Goal: Task Accomplishment & Management: Manage account settings

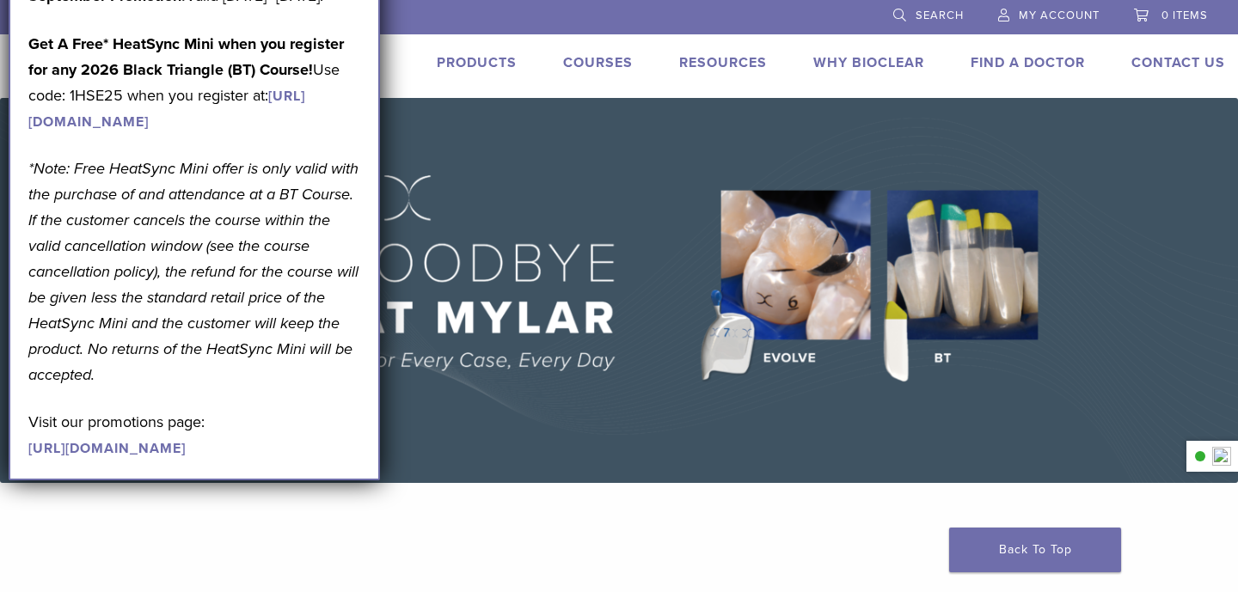
click at [1058, 16] on span "My Account" at bounding box center [1059, 16] width 81 height 14
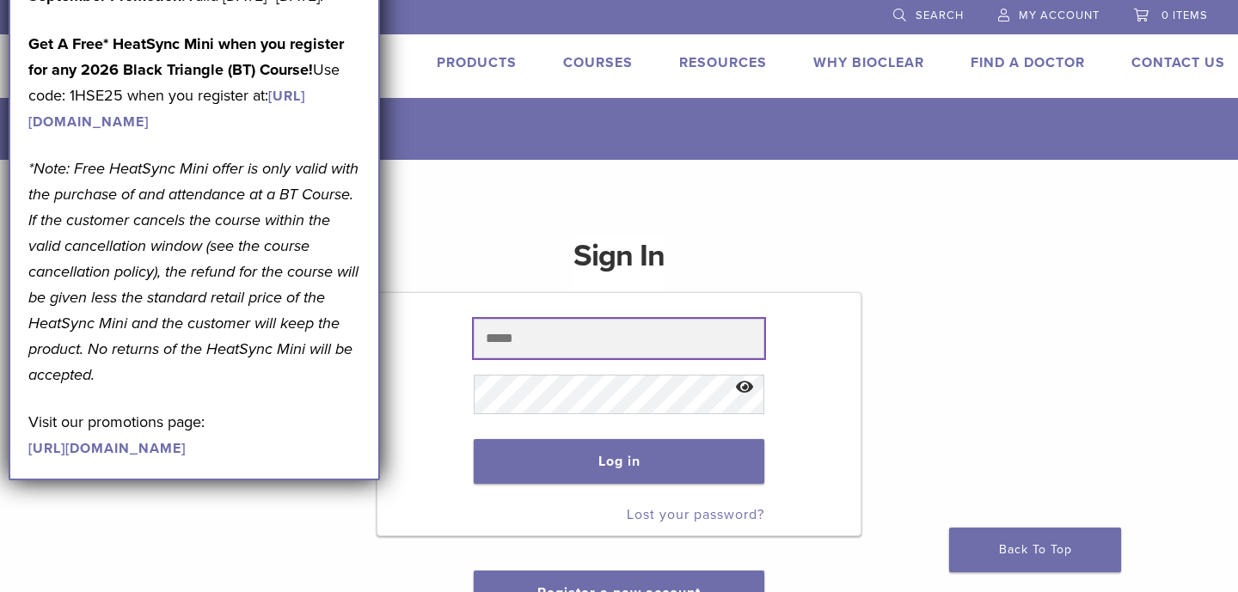
click at [567, 328] on input "text" at bounding box center [619, 339] width 290 height 40
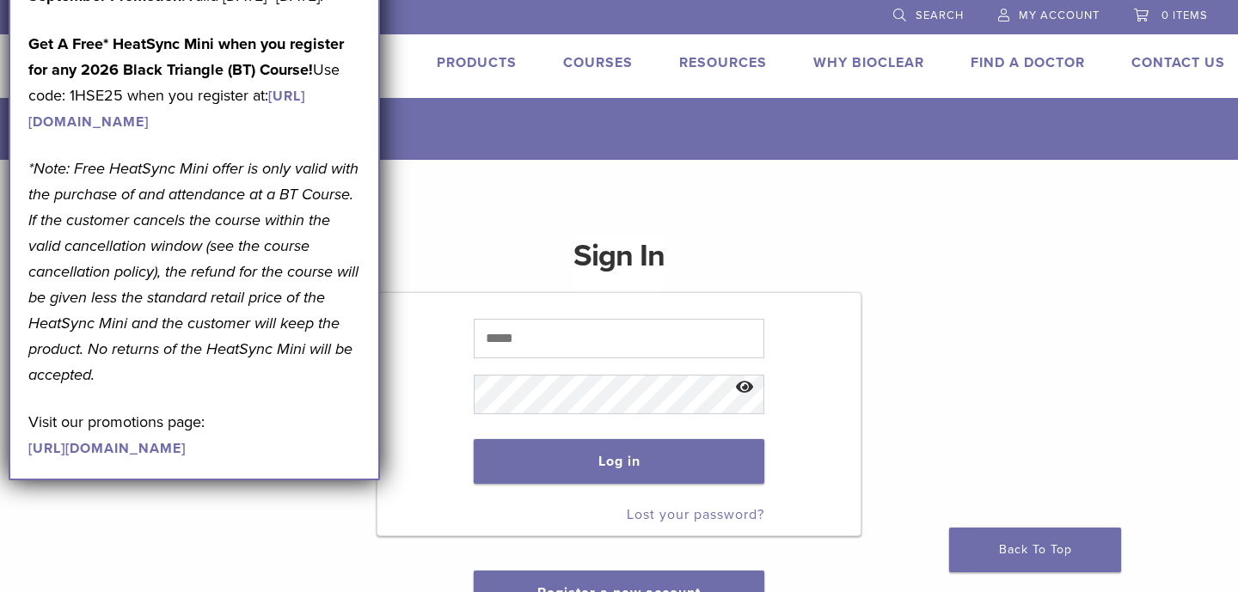
click at [439, 194] on div "Sign In Log in Lost your password? Register a new account" at bounding box center [619, 423] width 1238 height 526
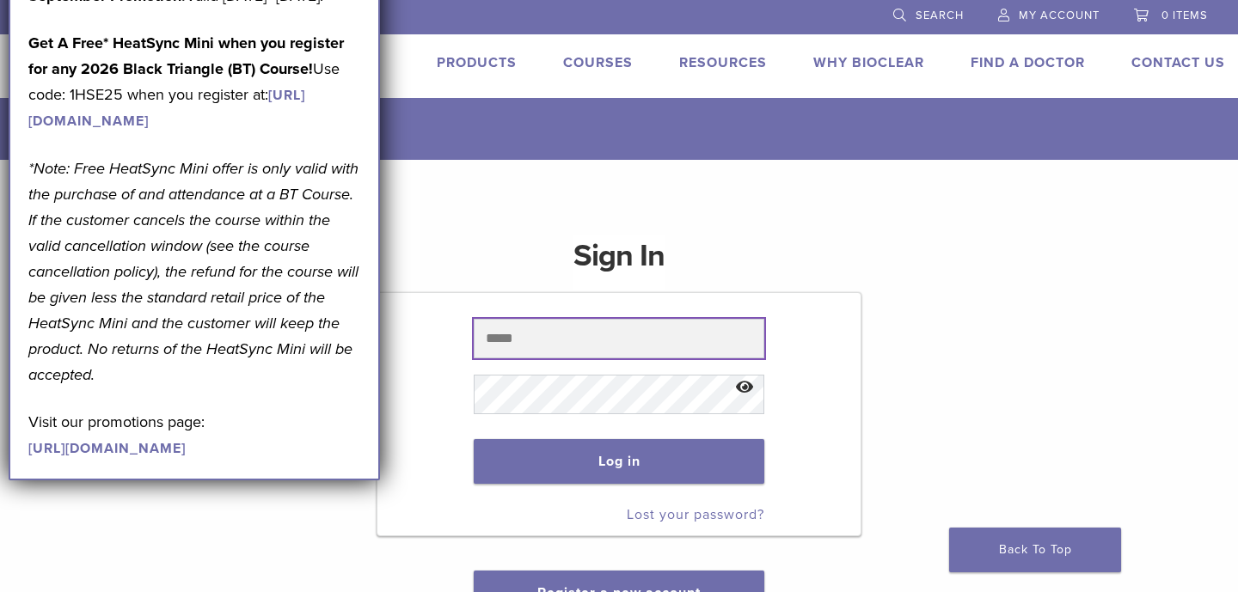
click at [573, 345] on input "text" at bounding box center [619, 339] width 290 height 40
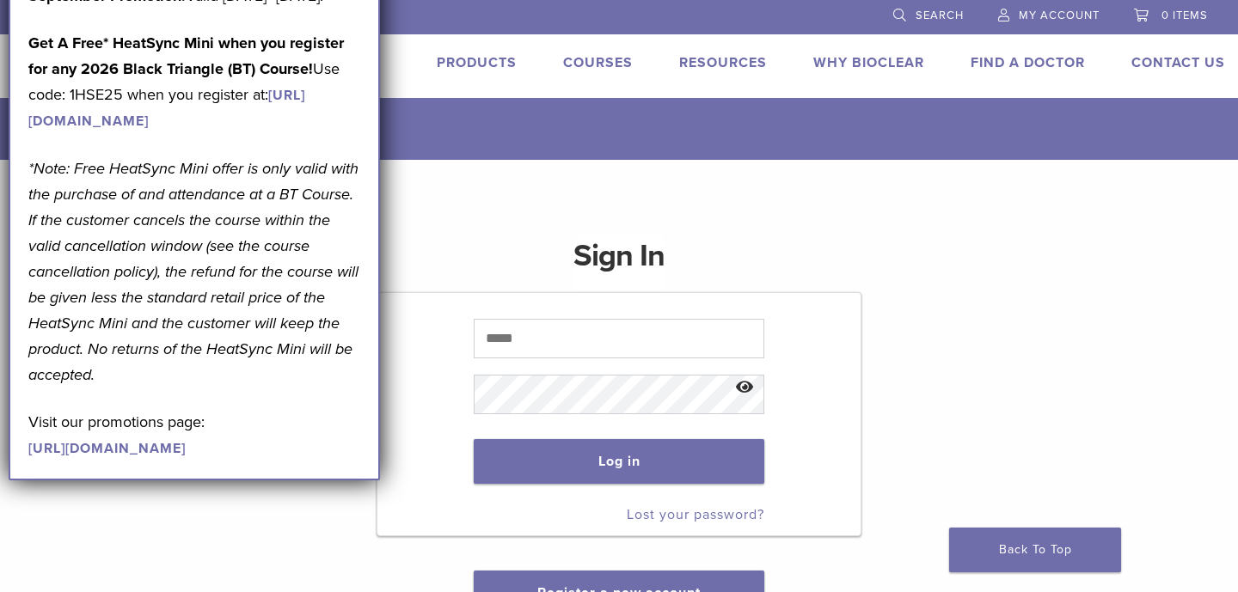
click at [698, 215] on div "Sign In Log in Lost your password? Register a new account" at bounding box center [619, 415] width 485 height 401
